Goal: Check status

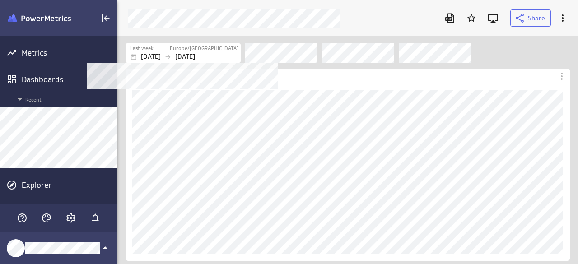
click at [161, 53] on p "[DATE]" at bounding box center [151, 56] width 20 height 9
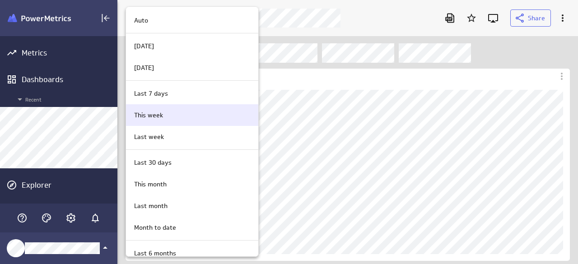
click at [160, 116] on p "This week" at bounding box center [148, 115] width 29 height 9
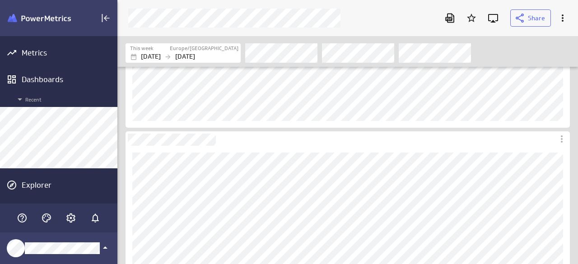
scroll to position [135, 0]
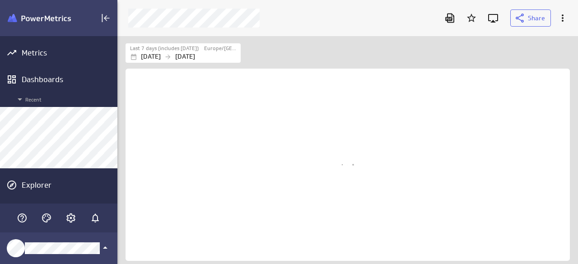
scroll to position [242, 474]
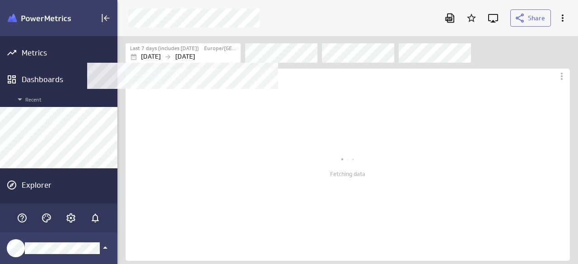
click at [194, 55] on p "[DATE]" at bounding box center [185, 56] width 20 height 9
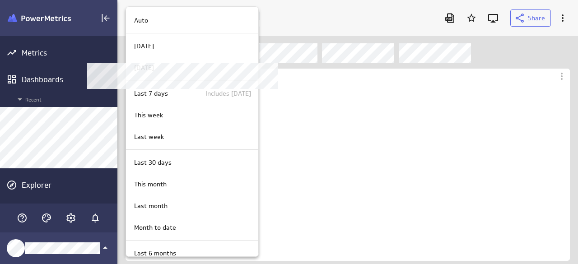
scroll to position [178, 444]
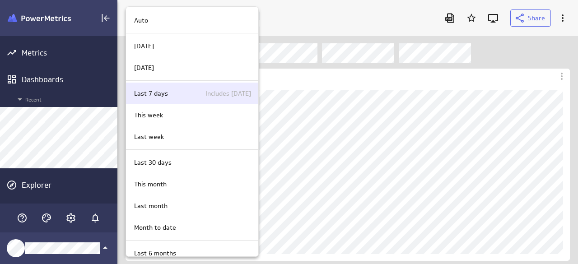
click at [182, 94] on div "Last 7 days Includes [DATE]" at bounding box center [190, 93] width 121 height 9
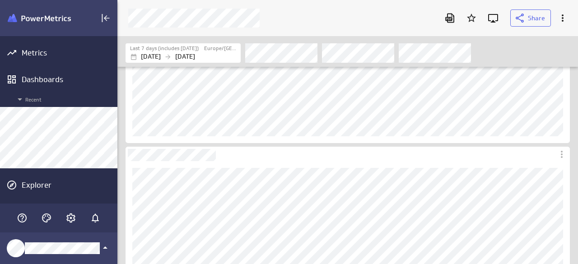
scroll to position [135, 0]
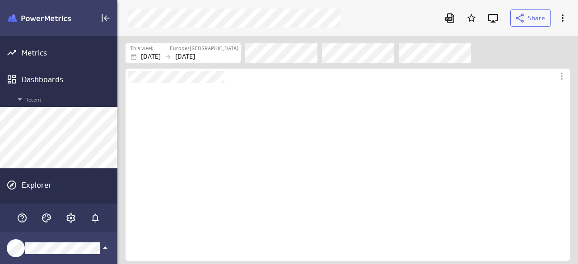
scroll to position [5, 5]
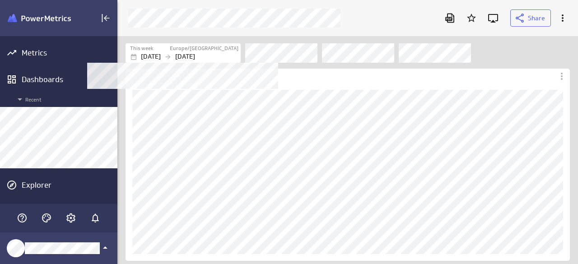
click at [195, 54] on p "[DATE]" at bounding box center [185, 56] width 20 height 9
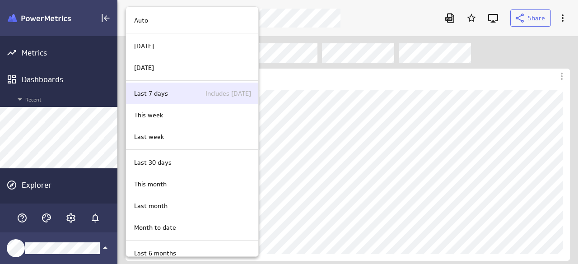
click at [182, 94] on div "Last 7 days Includes [DATE]" at bounding box center [190, 93] width 121 height 9
